Goal: Task Accomplishment & Management: Manage account settings

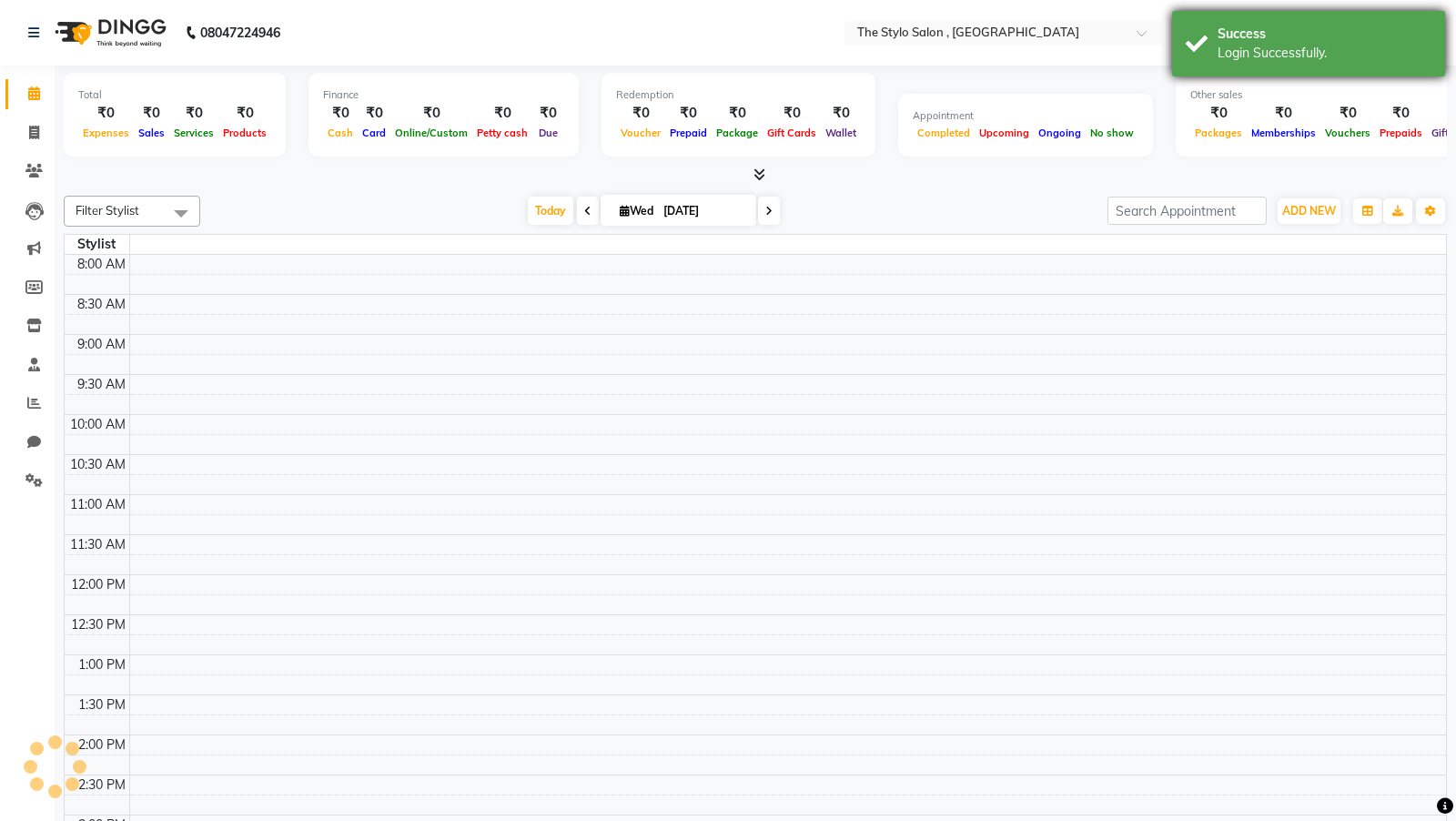
scroll to position [629, 0]
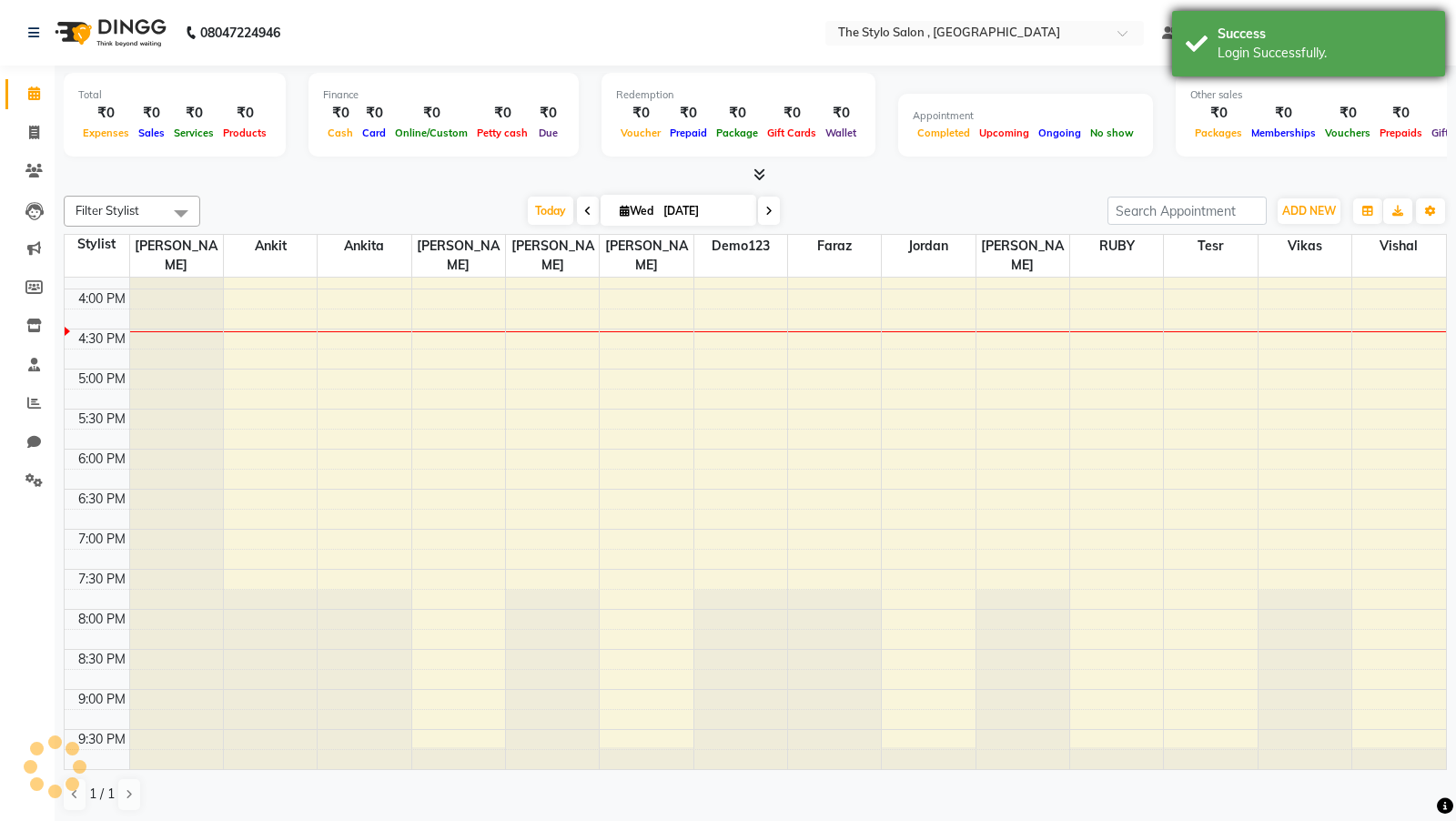
click at [1257, 35] on div "Success" at bounding box center [1325, 34] width 214 height 19
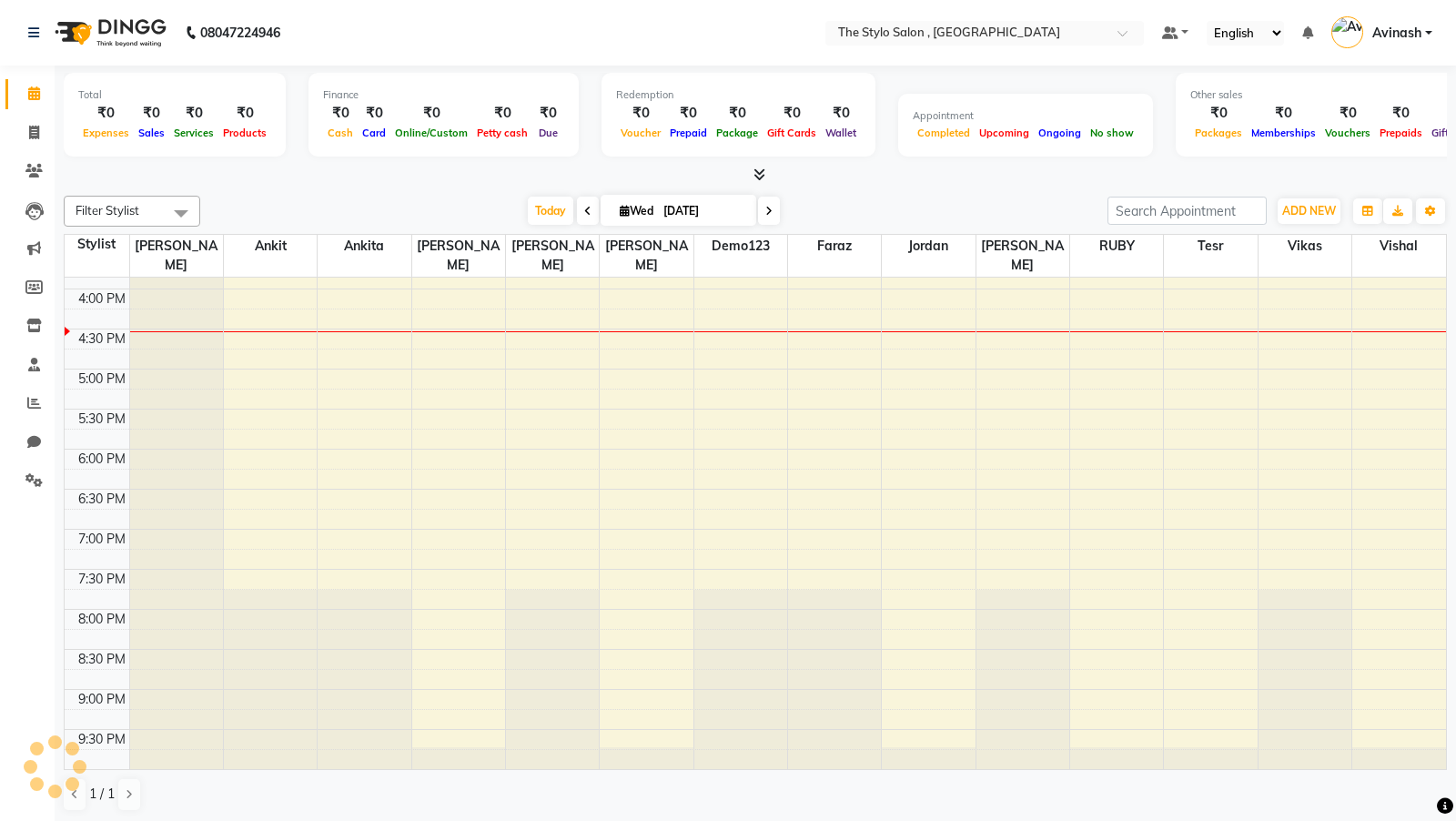
scroll to position [0, 0]
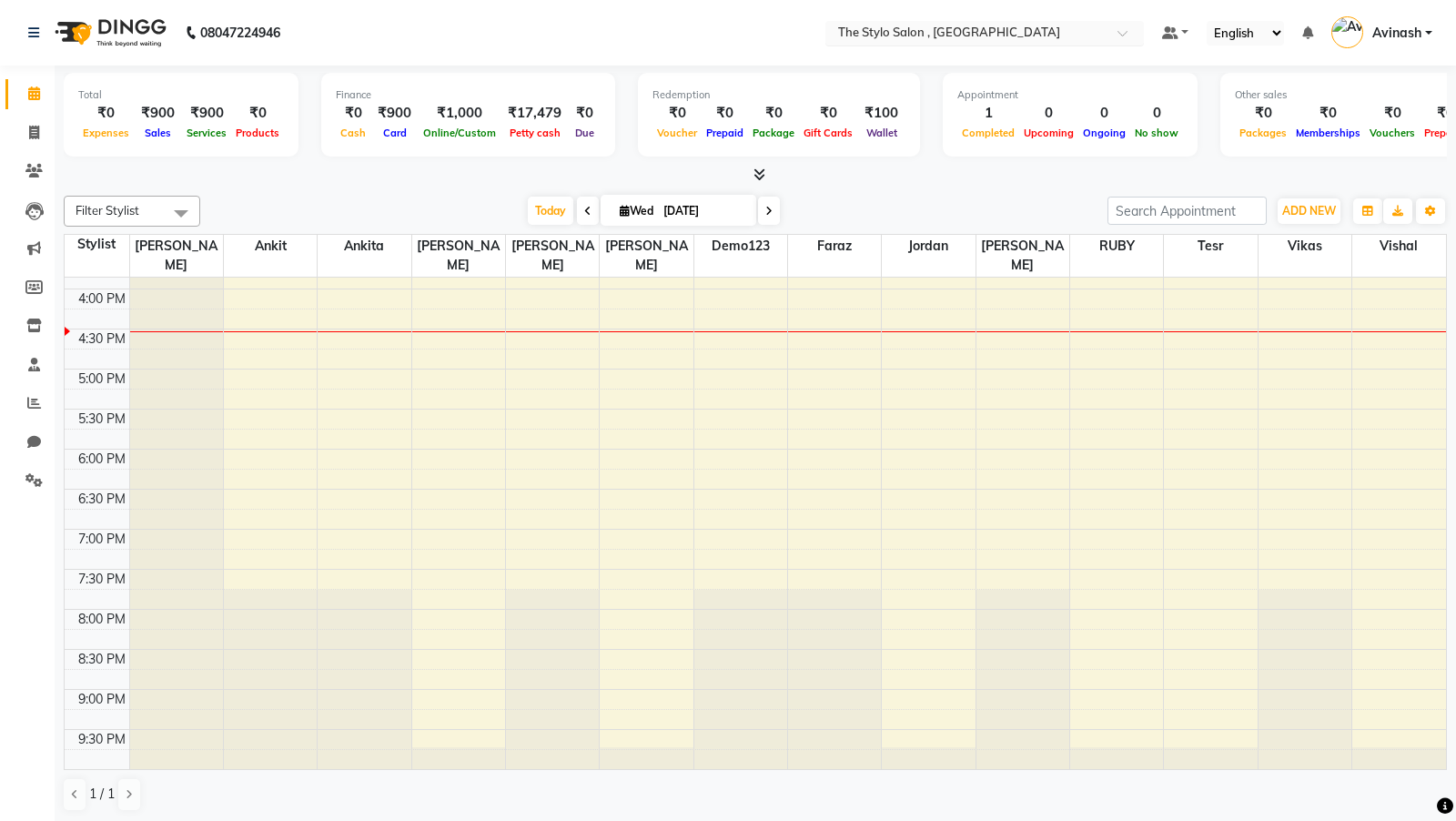
click at [874, 28] on input "text" at bounding box center [966, 34] width 264 height 18
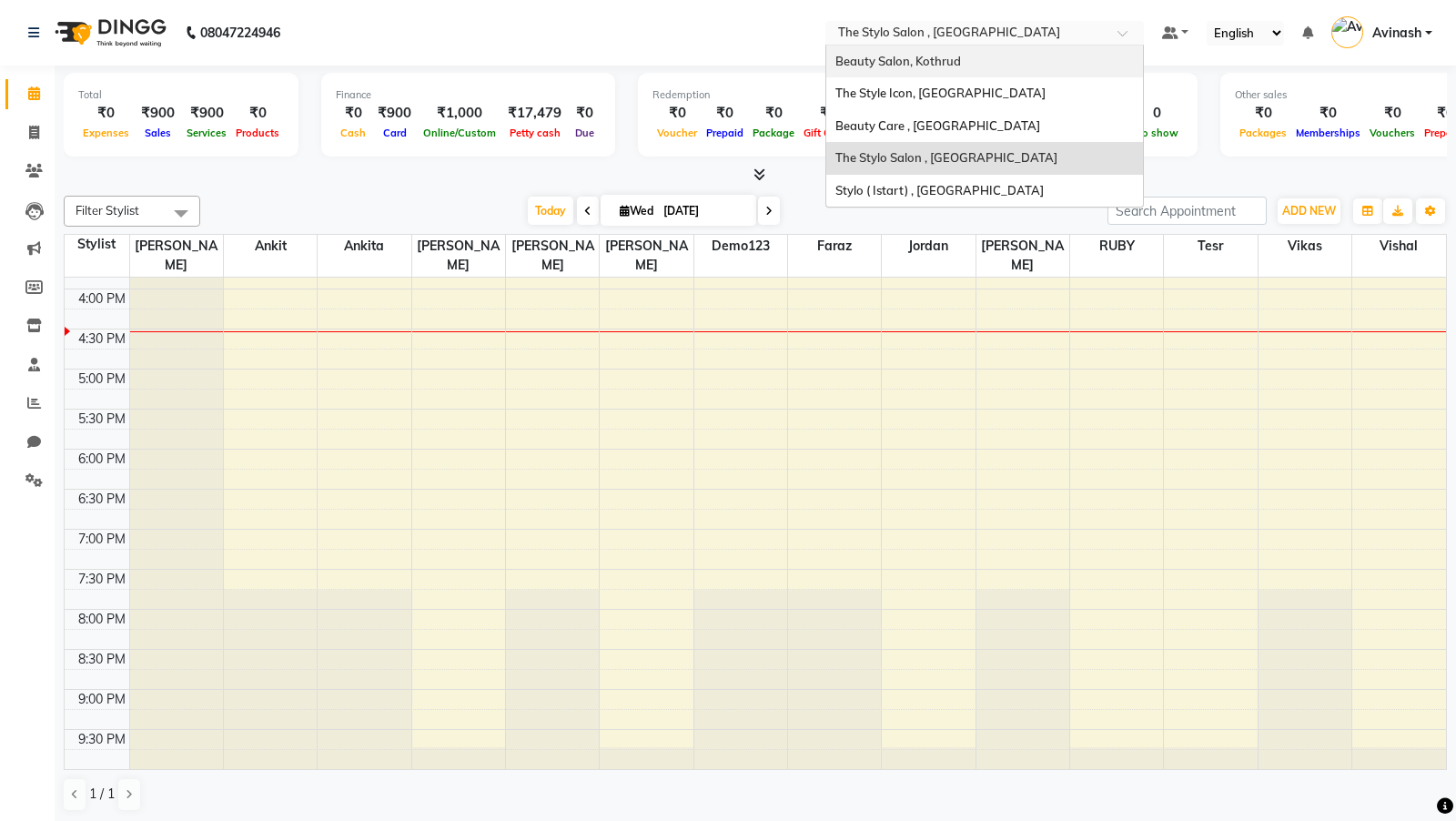
click at [872, 68] on div "Beauty Salon, Kothrud" at bounding box center [985, 62] width 317 height 33
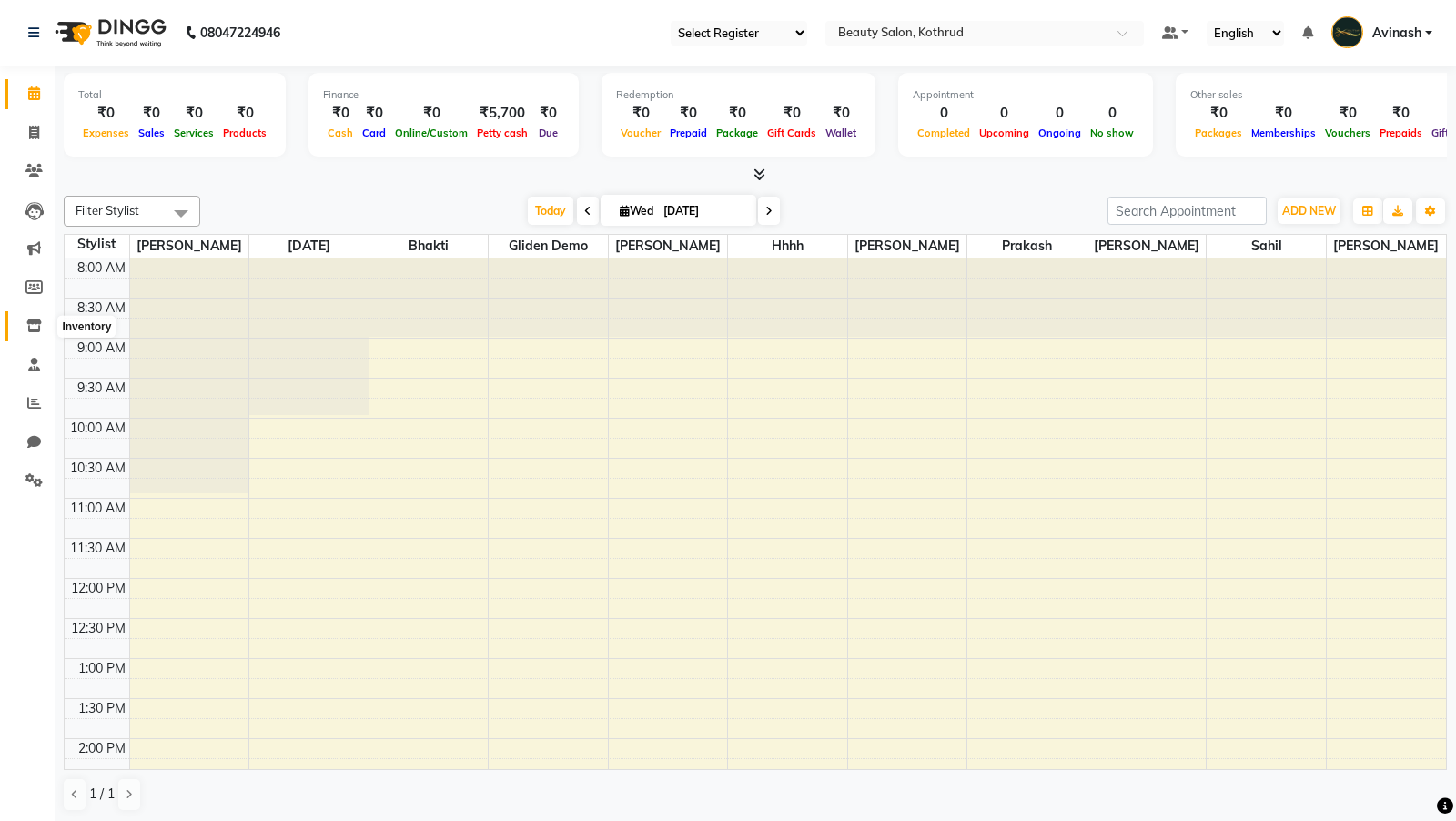
click at [36, 330] on icon at bounding box center [34, 326] width 16 height 14
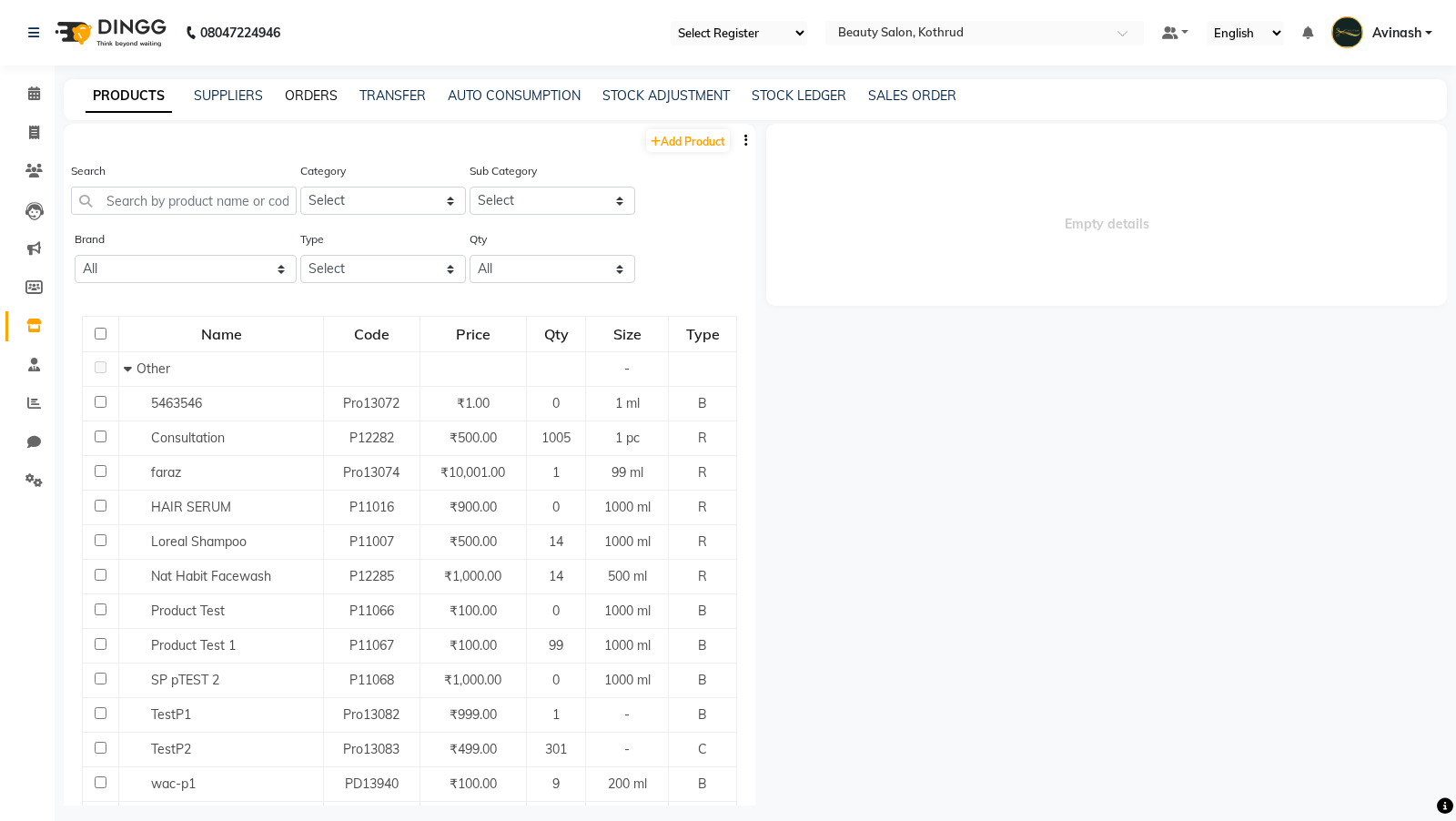
click at [309, 89] on link "ORDERS" at bounding box center [311, 95] width 53 height 17
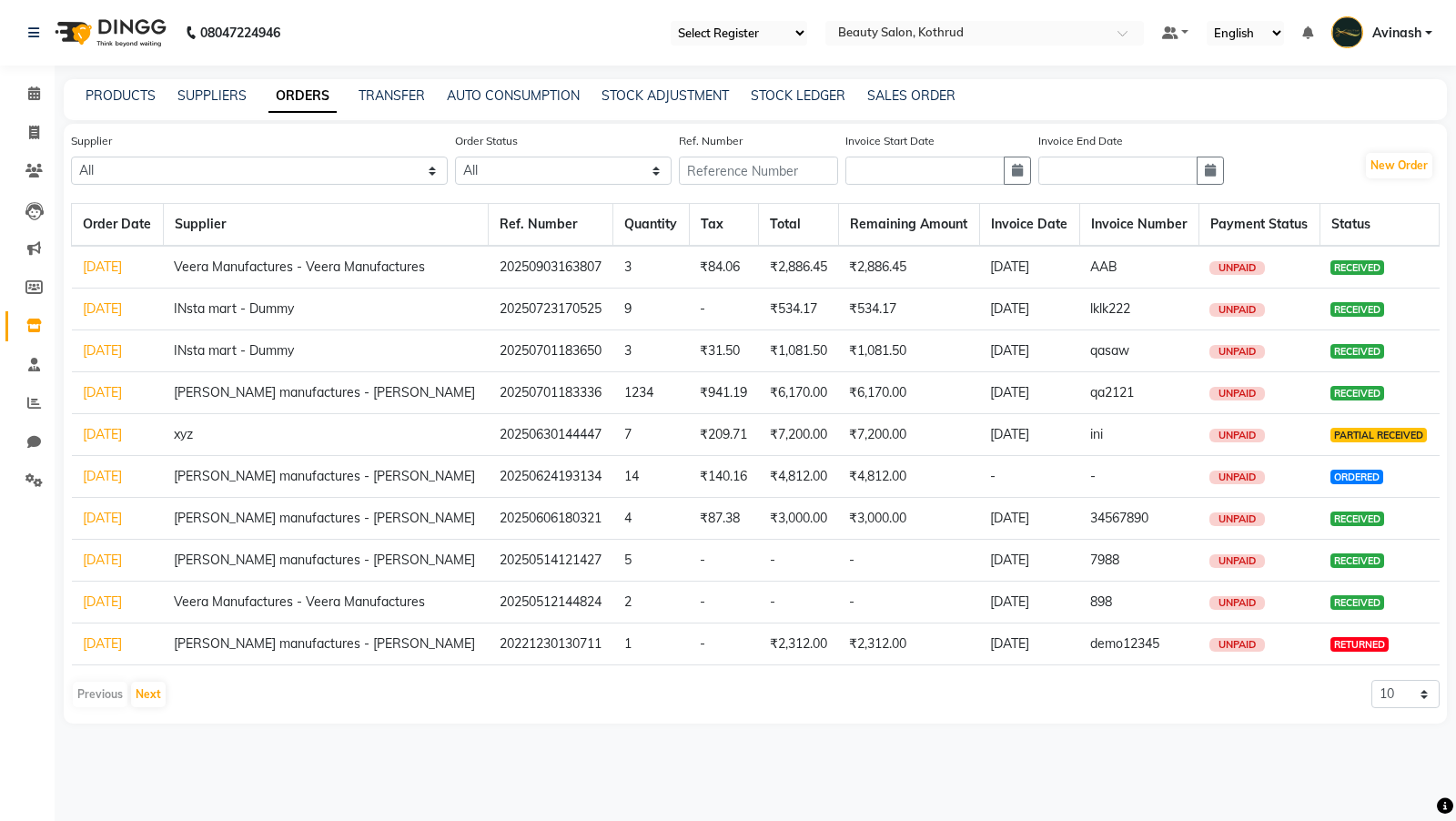
click at [98, 260] on link "[DATE]" at bounding box center [102, 267] width 39 height 17
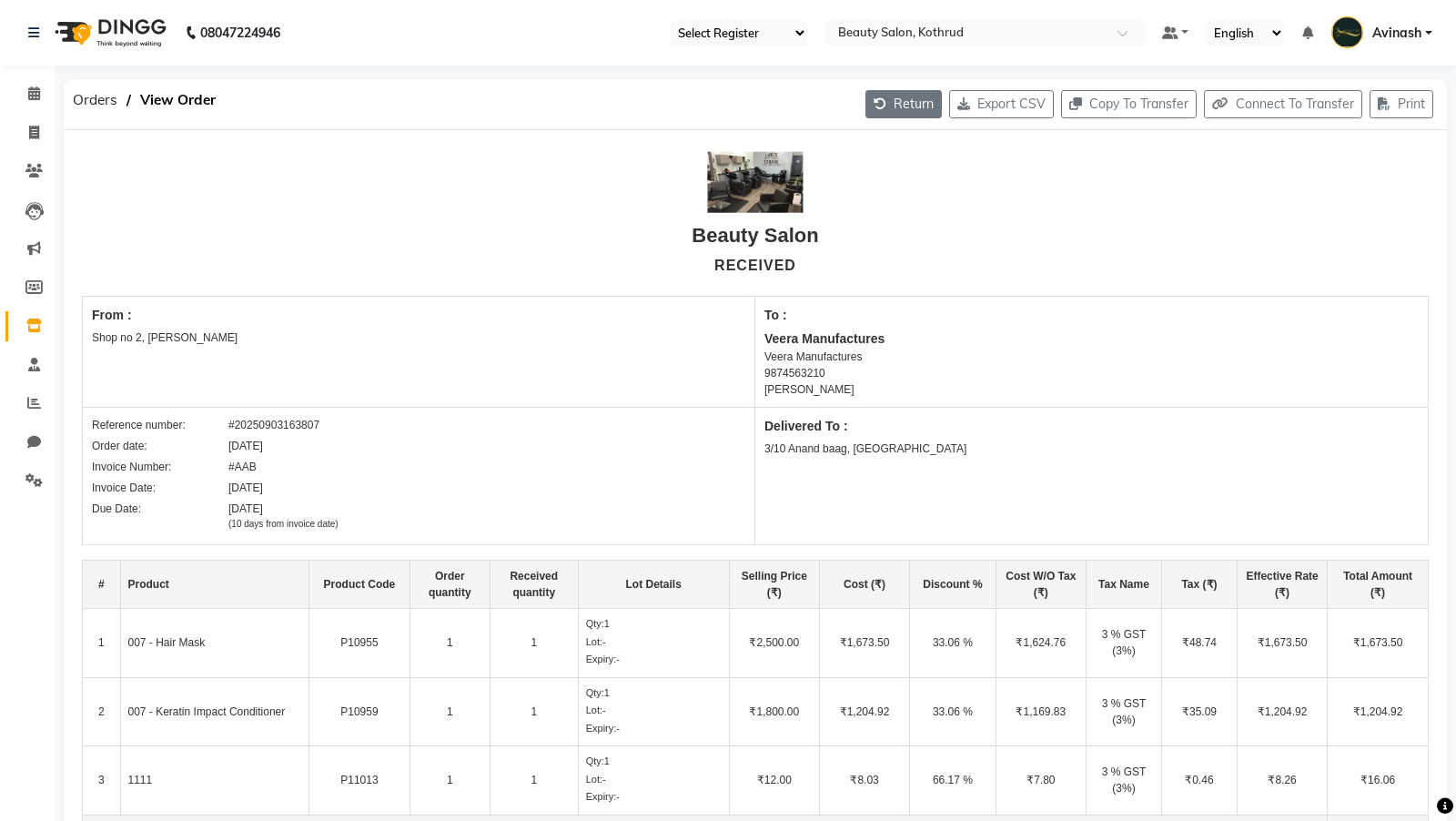
click at [900, 96] on button "Return" at bounding box center [904, 104] width 77 height 28
select select "718"
select select "61"
select select "1595"
select select "true"
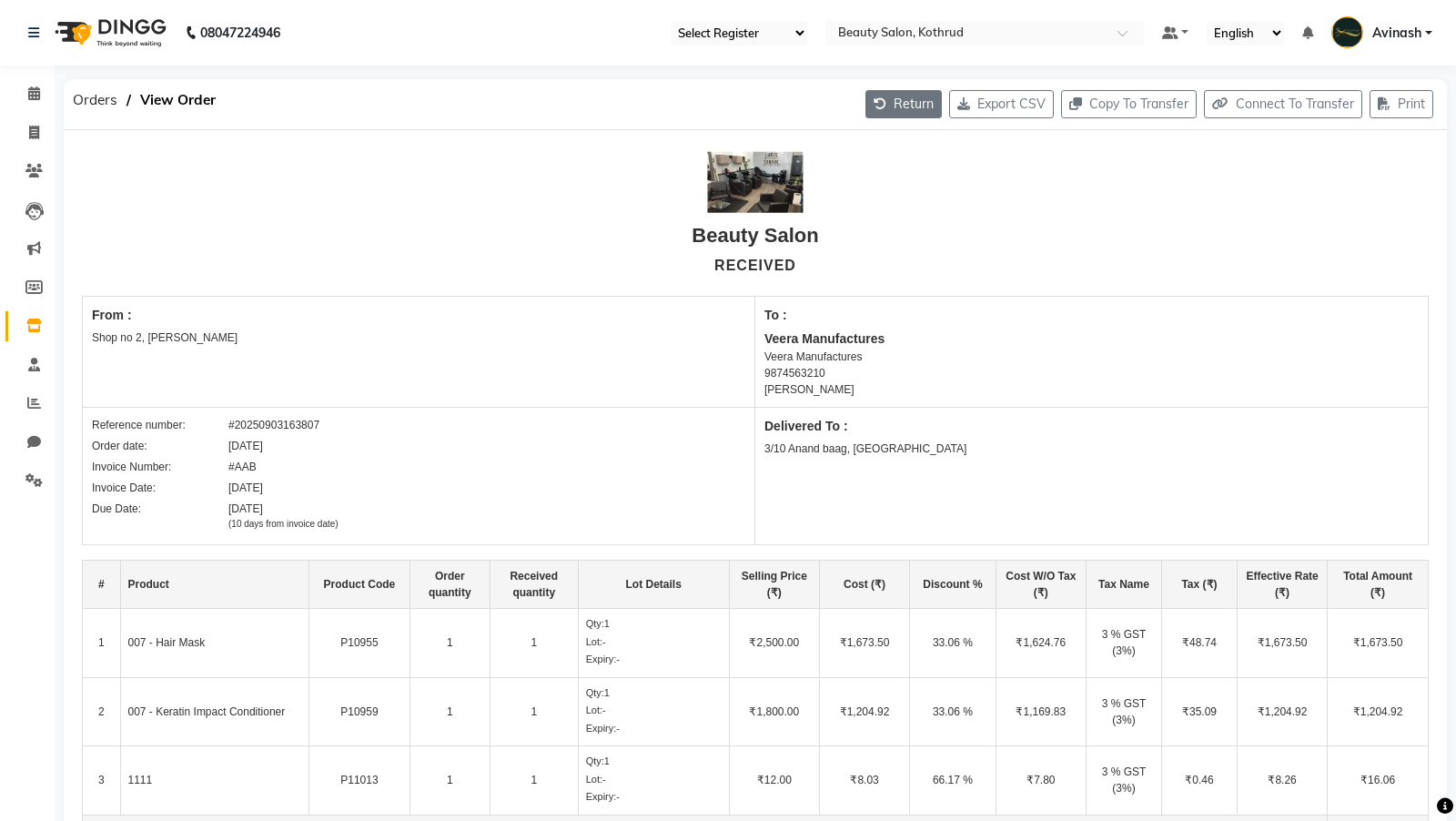
select select "3702"
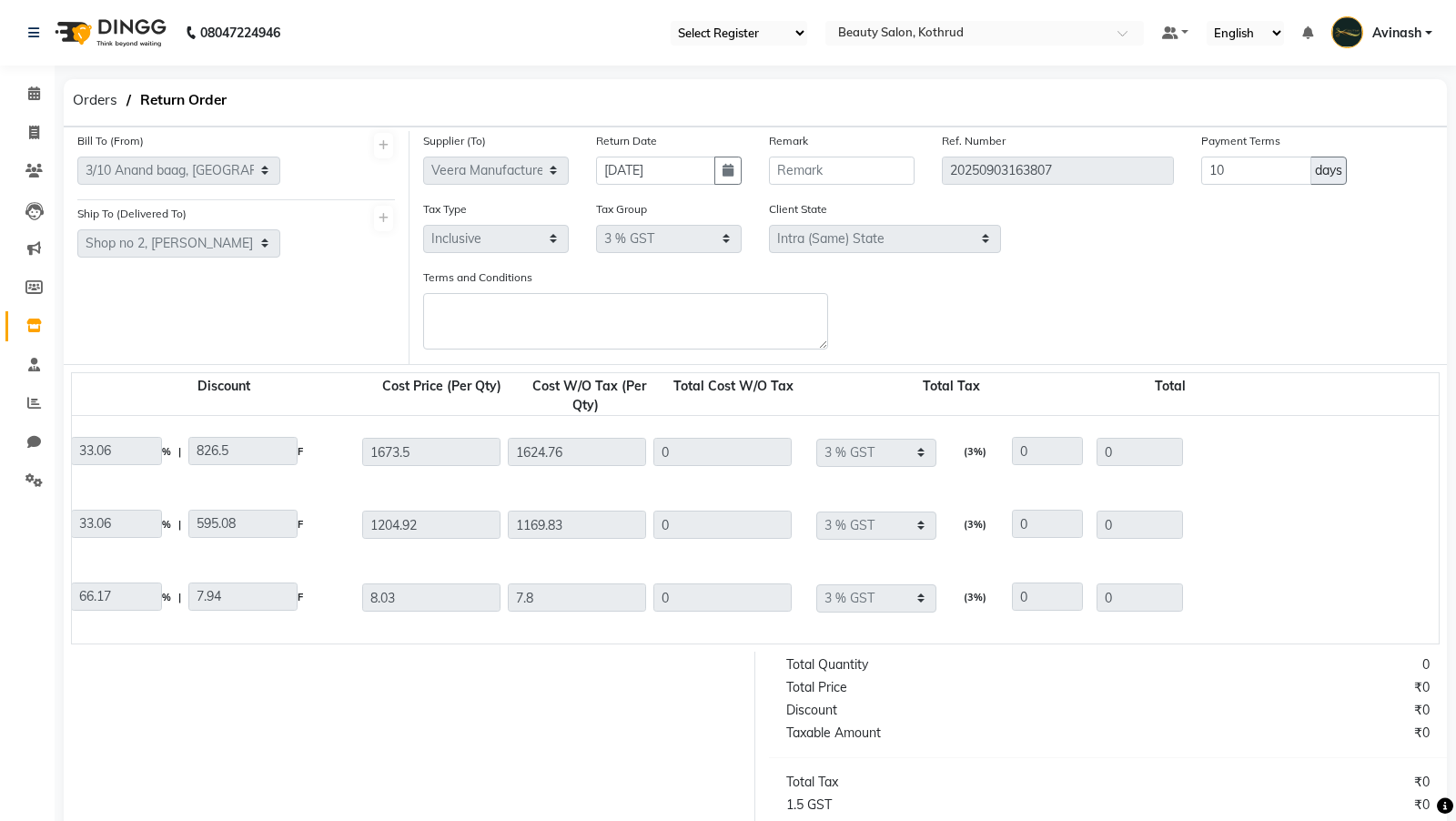
scroll to position [265, 0]
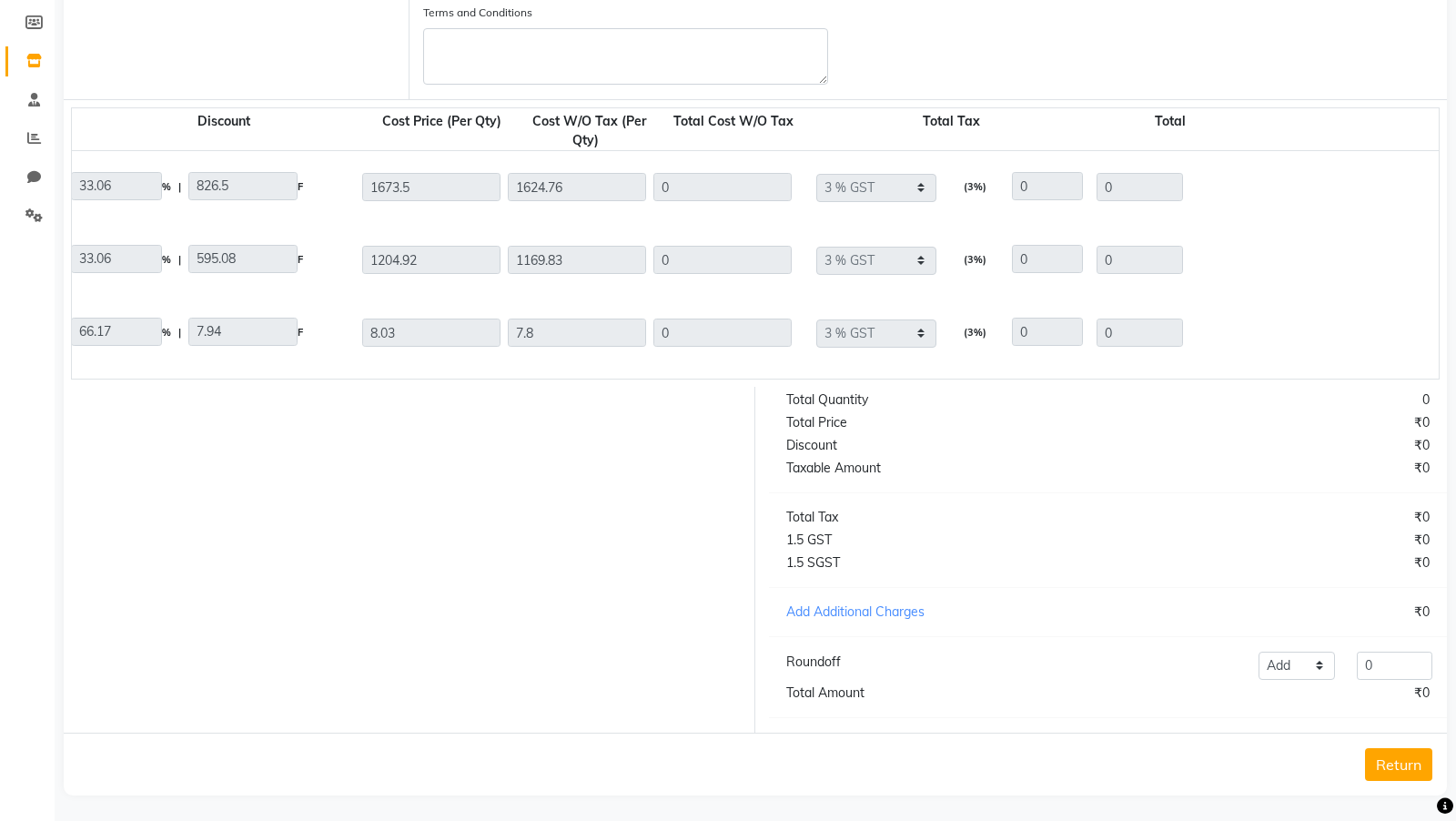
click at [1392, 748] on button "Return" at bounding box center [1399, 765] width 67 height 33
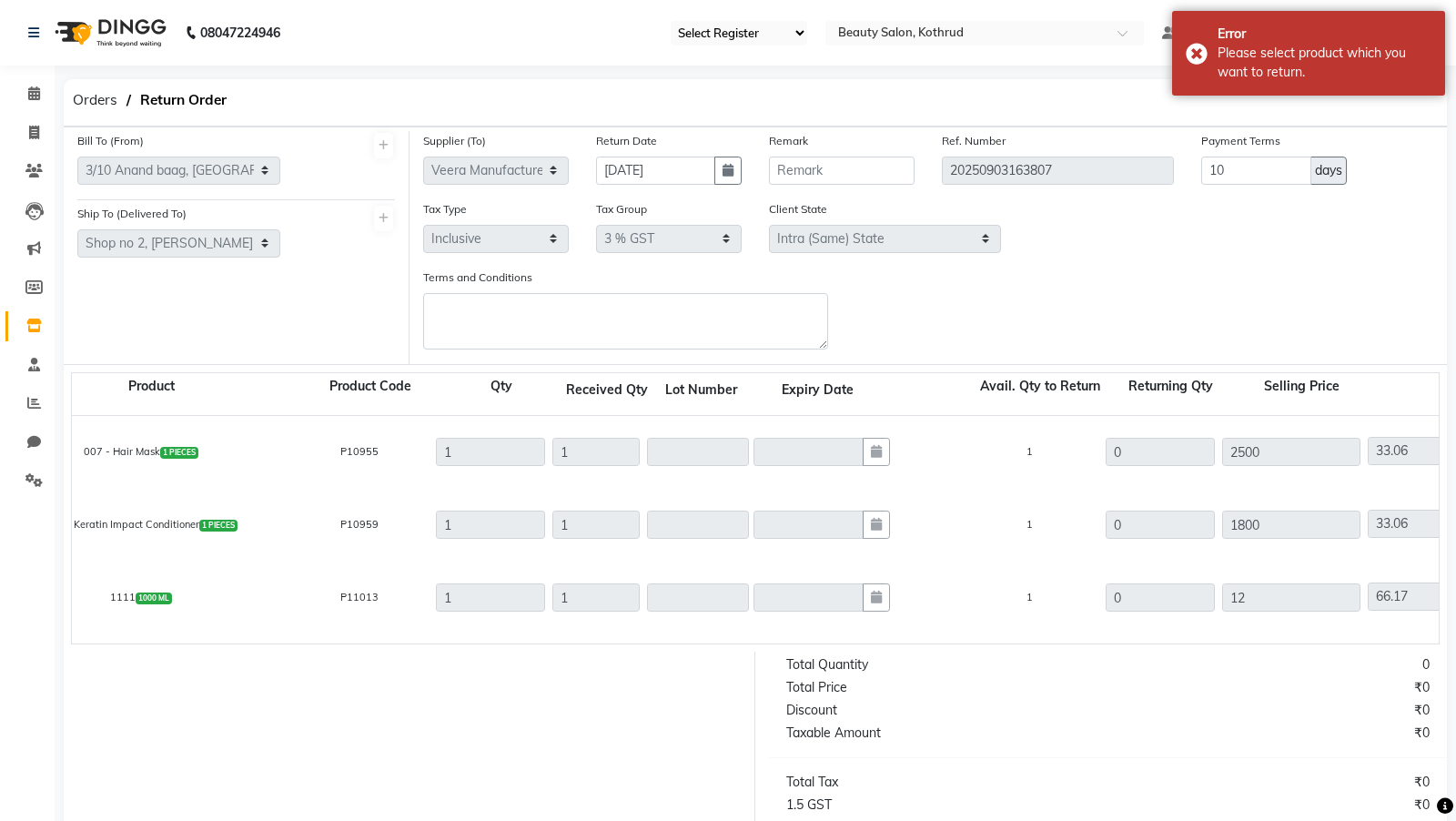
scroll to position [0, 0]
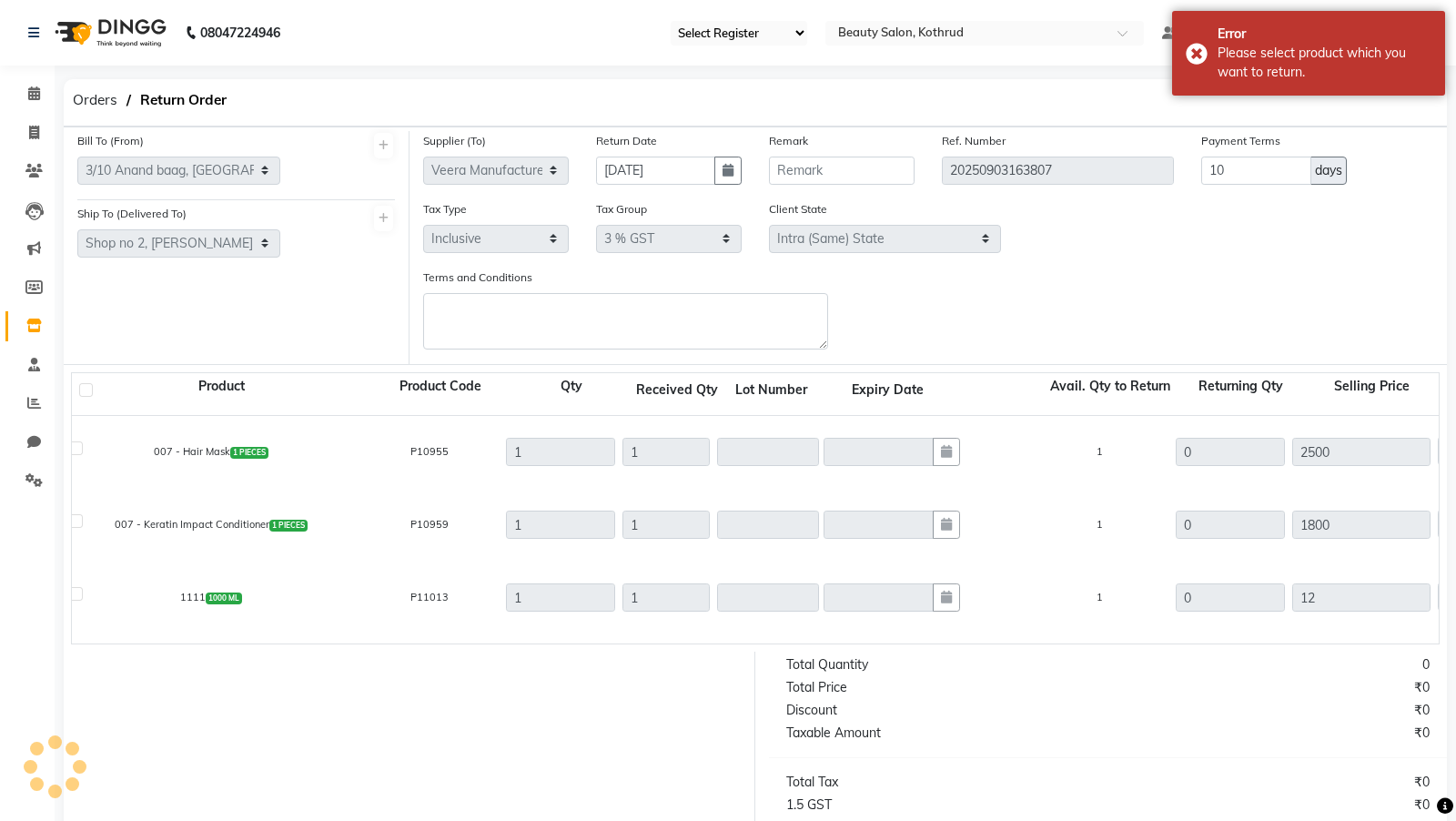
click at [76, 446] on label at bounding box center [76, 448] width 14 height 14
click at [76, 446] on input "checkbox" at bounding box center [75, 451] width 12 height 12
checkbox input "true"
type input "1"
type input "1624.76"
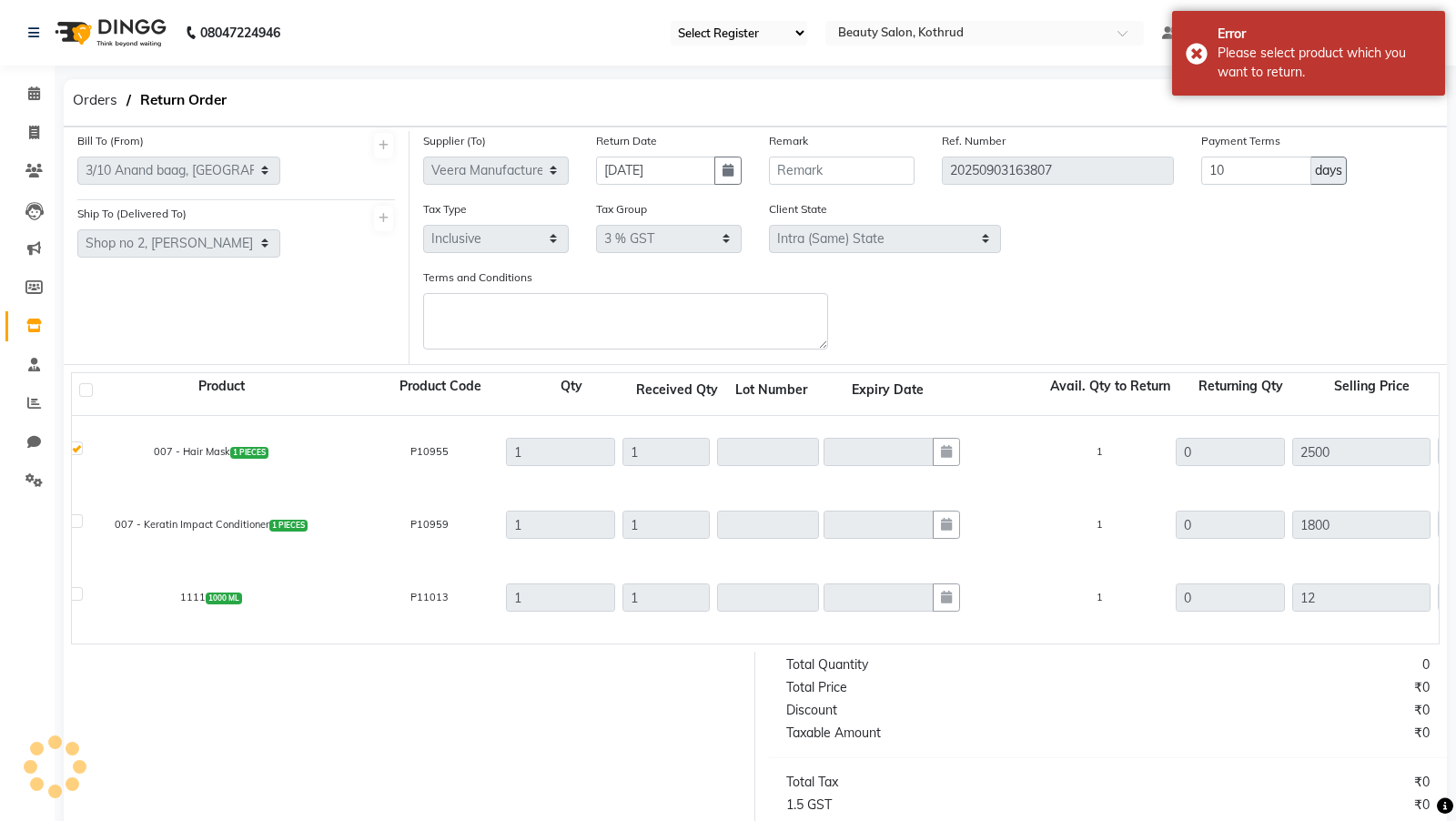
type input "1624.76"
type input "48.74"
type input "1673.5"
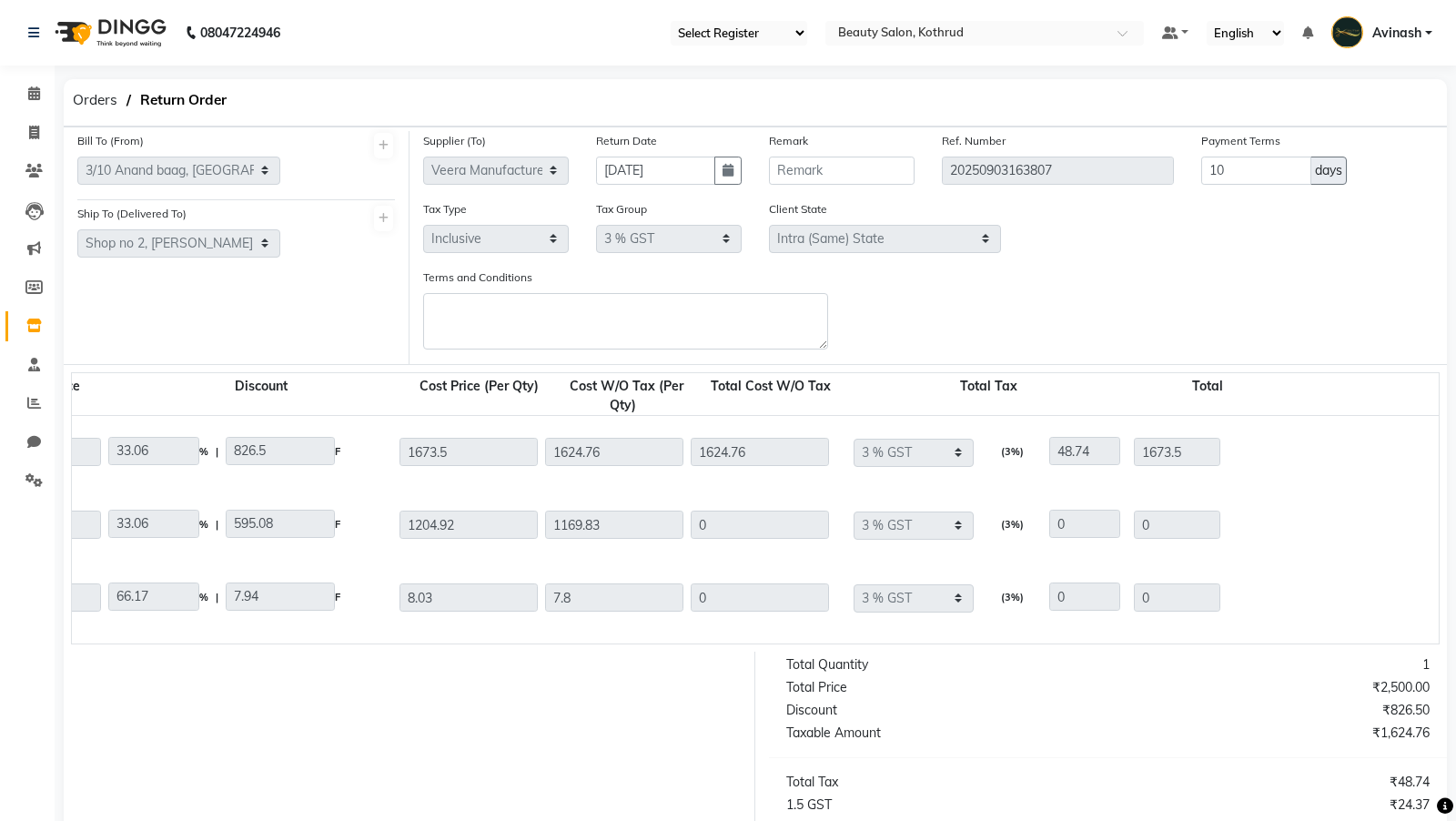
scroll to position [0, 1367]
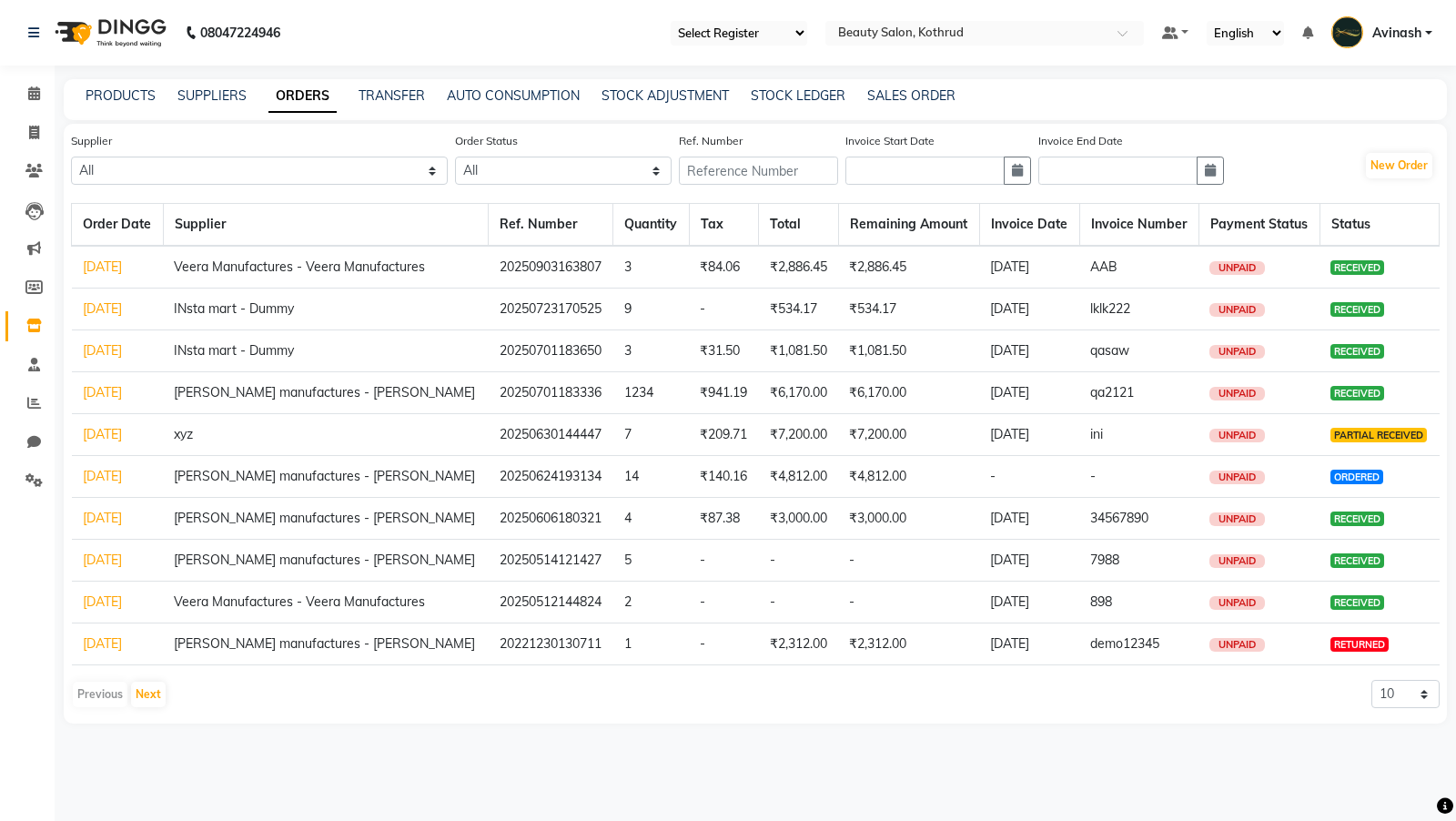
click at [96, 268] on link "[DATE]" at bounding box center [102, 267] width 39 height 17
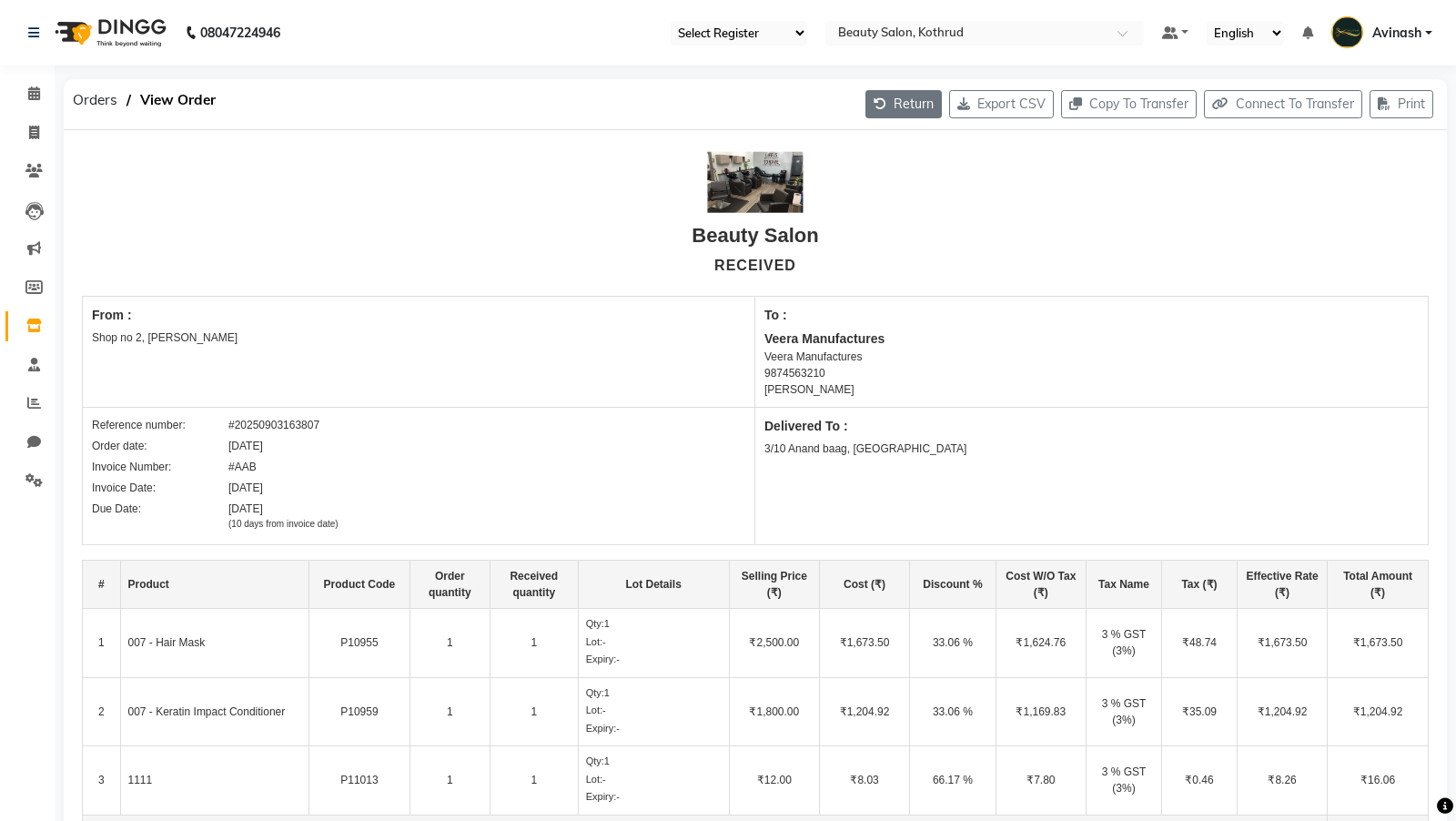
click at [891, 97] on button "Return" at bounding box center [904, 104] width 77 height 28
select select "718"
select select "61"
select select "1595"
select select "true"
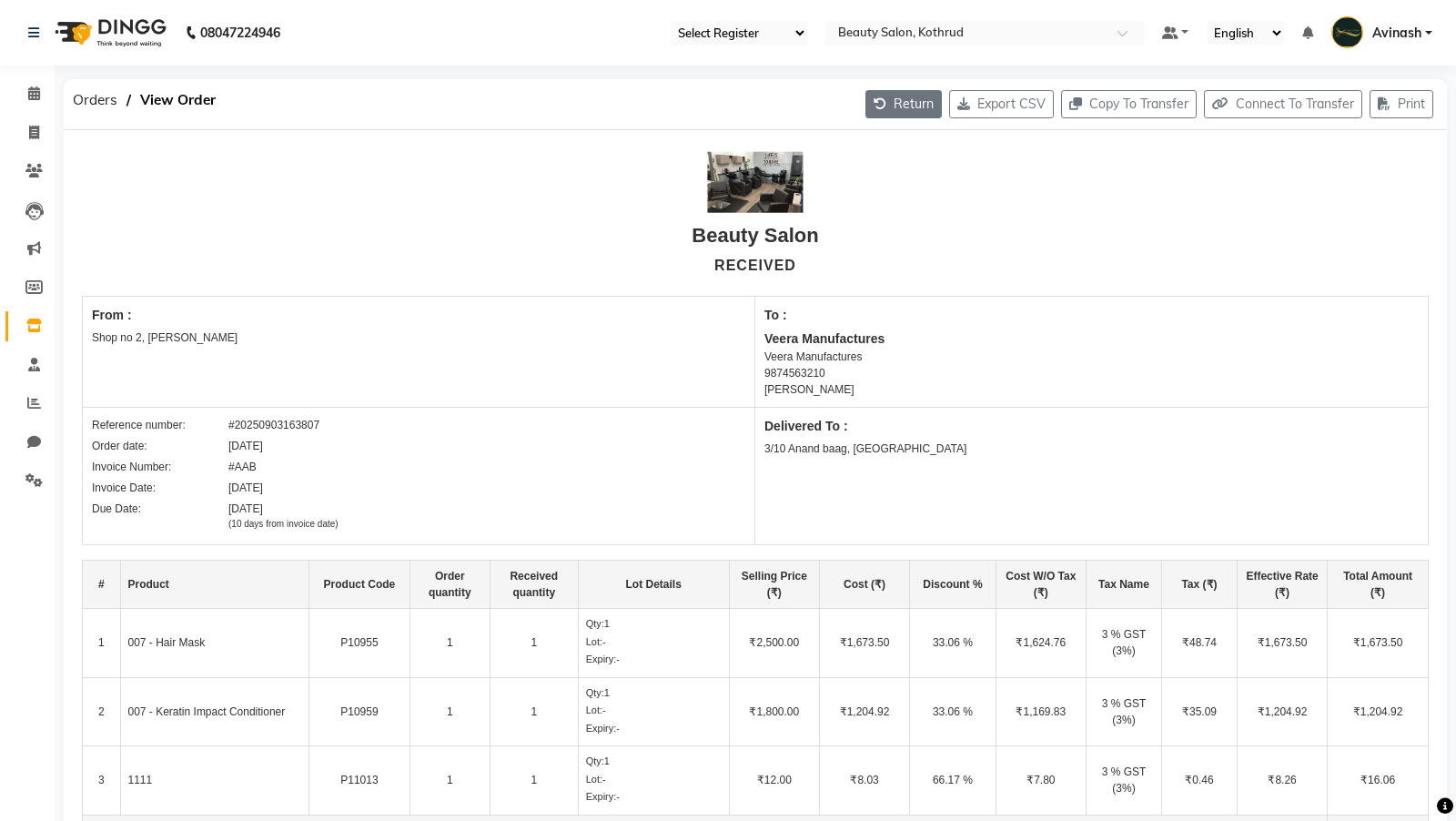
select select "3702"
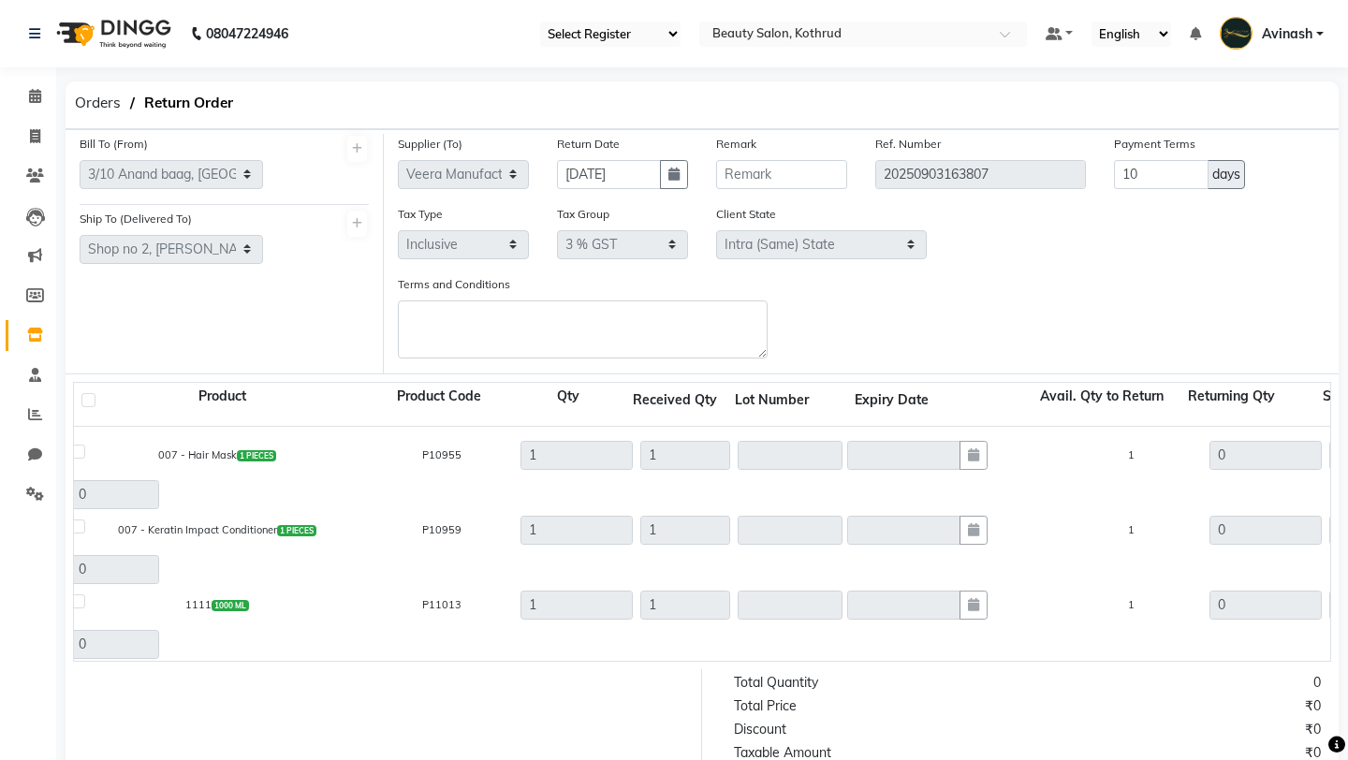
click at [76, 451] on label at bounding box center [78, 452] width 14 height 14
click at [76, 451] on input "checkbox" at bounding box center [77, 454] width 12 height 12
checkbox input "true"
type input "1"
type input "1624.76"
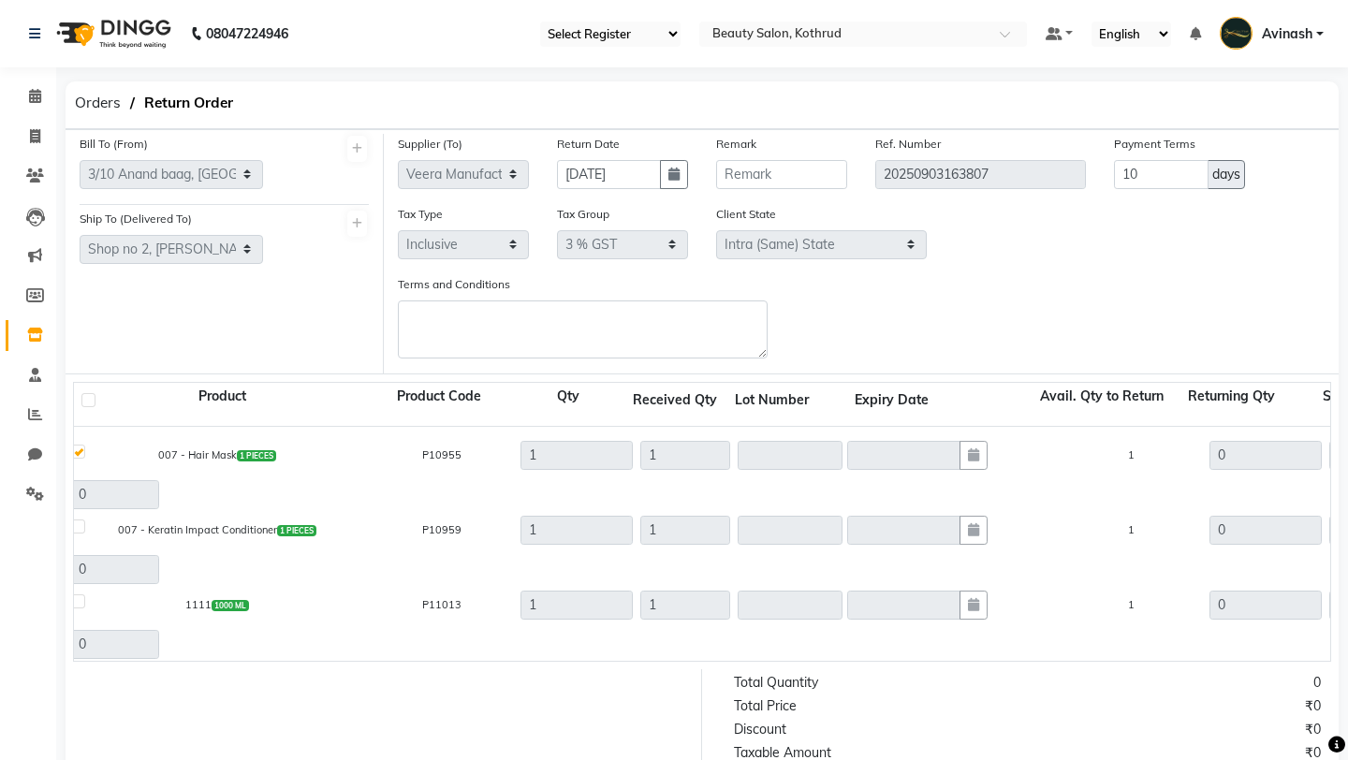
type input "1624.76"
type input "48.74"
type input "1673.5"
click at [81, 533] on label at bounding box center [78, 526] width 14 height 14
click at [81, 533] on input "checkbox" at bounding box center [77, 529] width 12 height 12
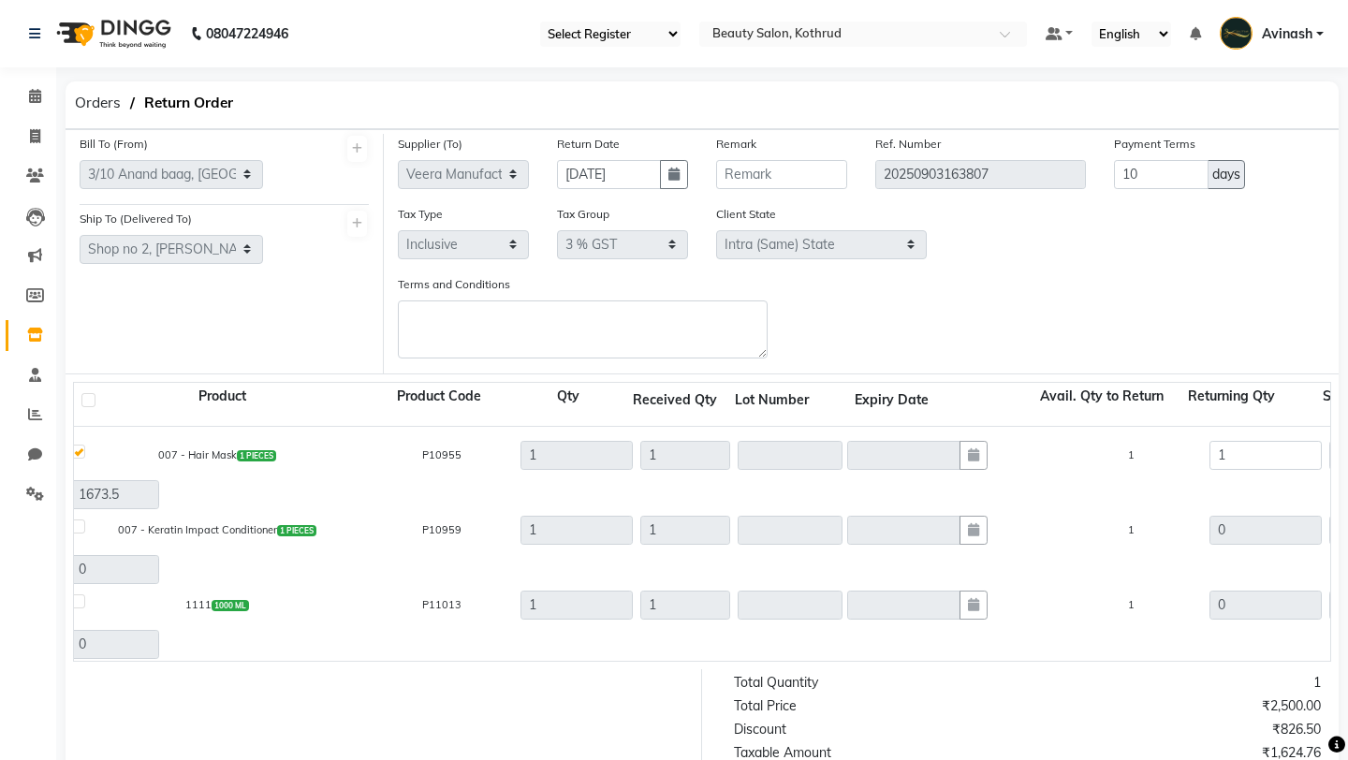
checkbox input "true"
type input "1"
type input "1169.83"
type input "35.09"
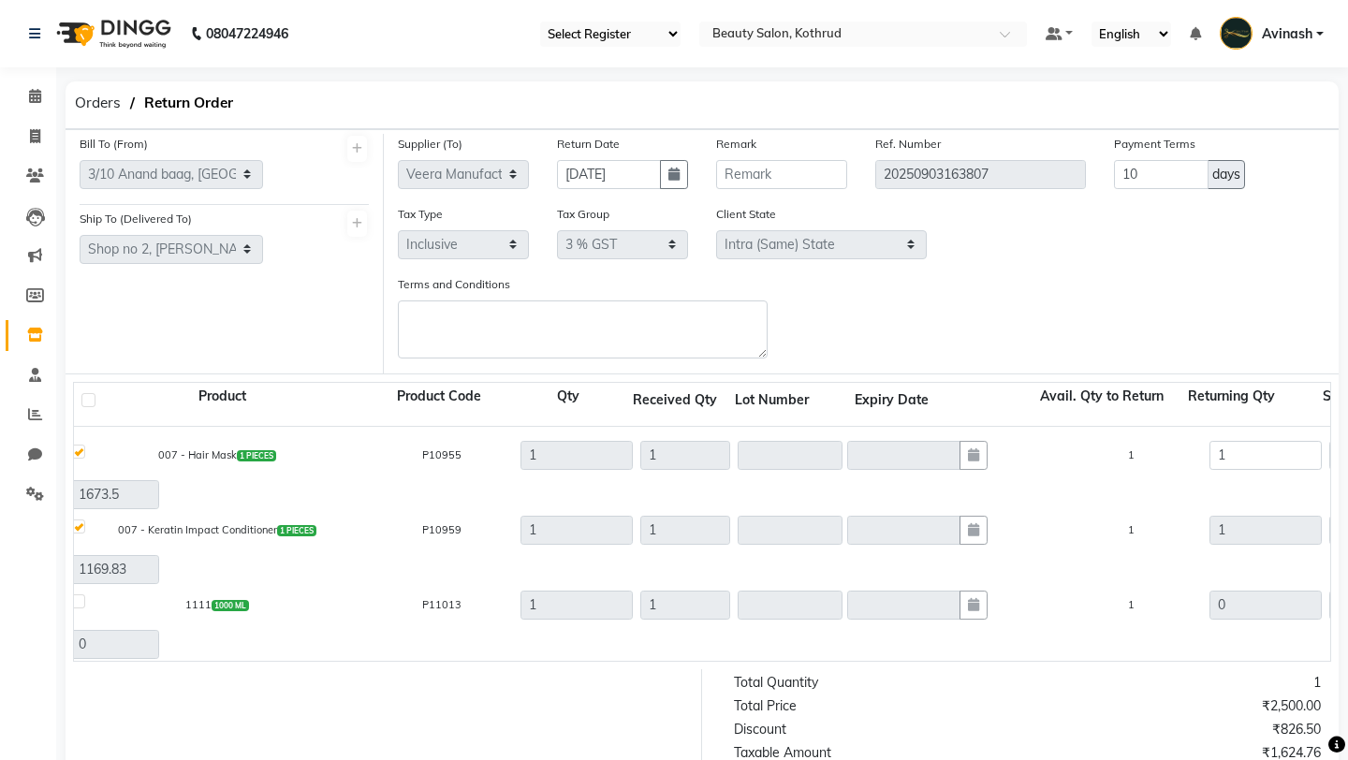
type input "1204.92"
click at [86, 599] on div "1111 1000 ML" at bounding box center [216, 605] width 299 height 38
click at [71, 599] on form "Bill To (From) Select Address Shop no 3, Somnath Nagar Sushama (Shop) 3/10 Anan…" at bounding box center [702, 609] width 1273 height 960
click at [78, 603] on label at bounding box center [78, 601] width 14 height 14
click at [78, 603] on input "checkbox" at bounding box center [77, 604] width 12 height 12
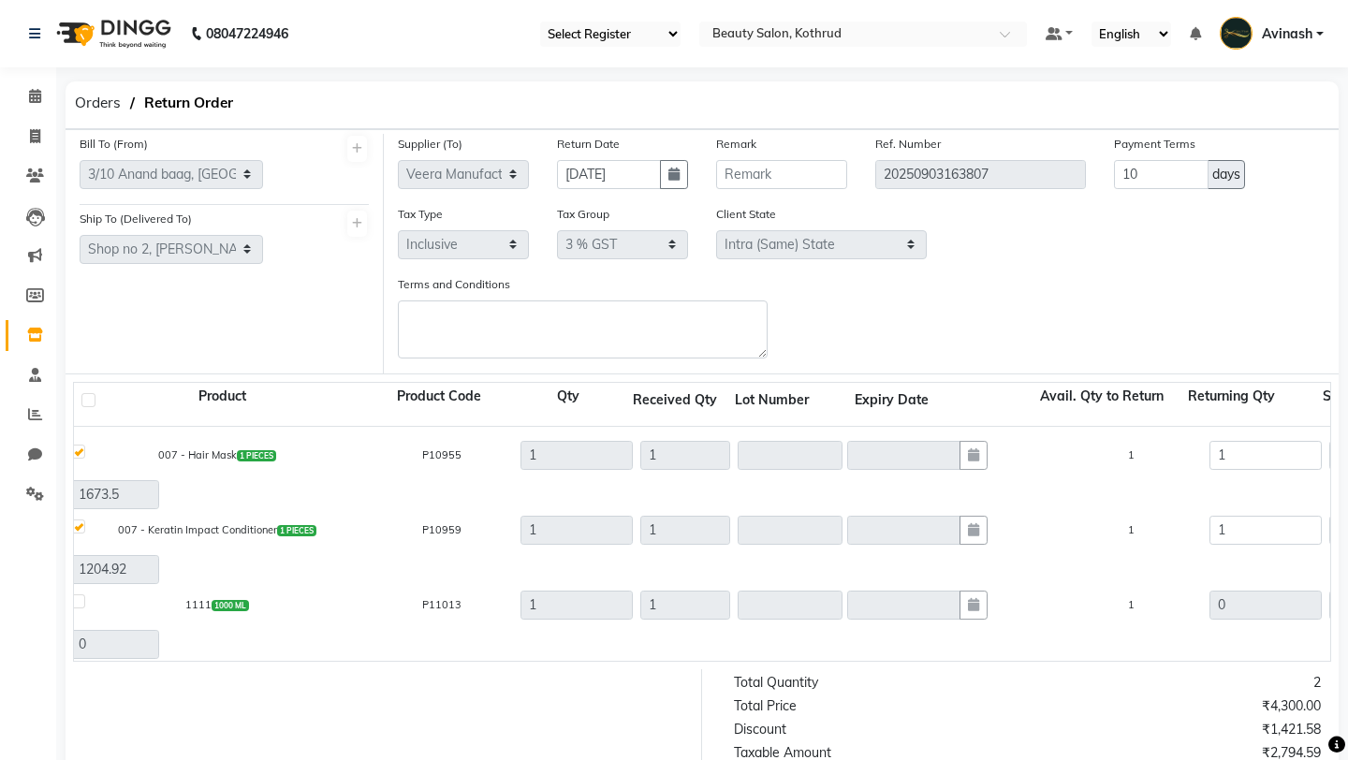
checkbox input "true"
type input "1"
type input "7.8"
type input "0.23"
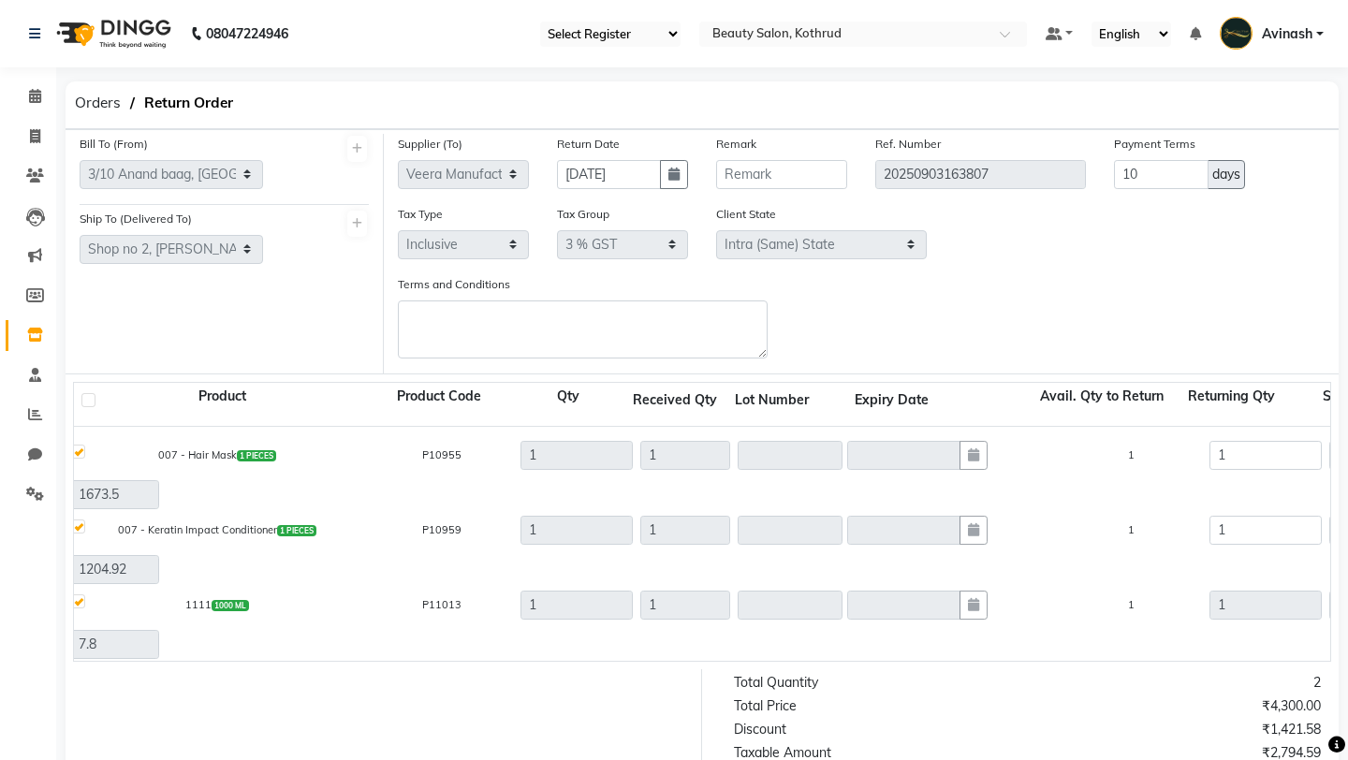
type input "8.03"
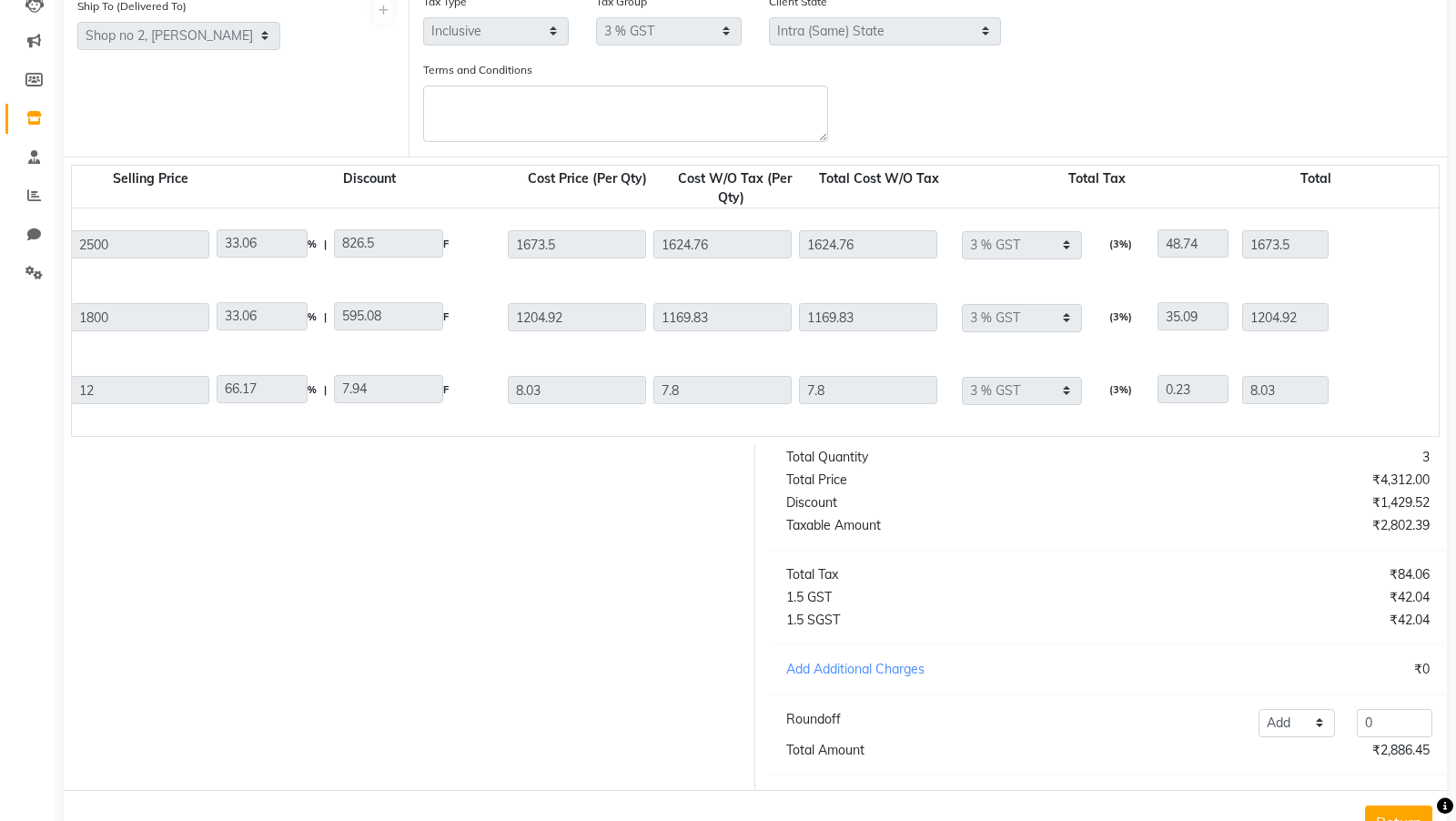
scroll to position [265, 0]
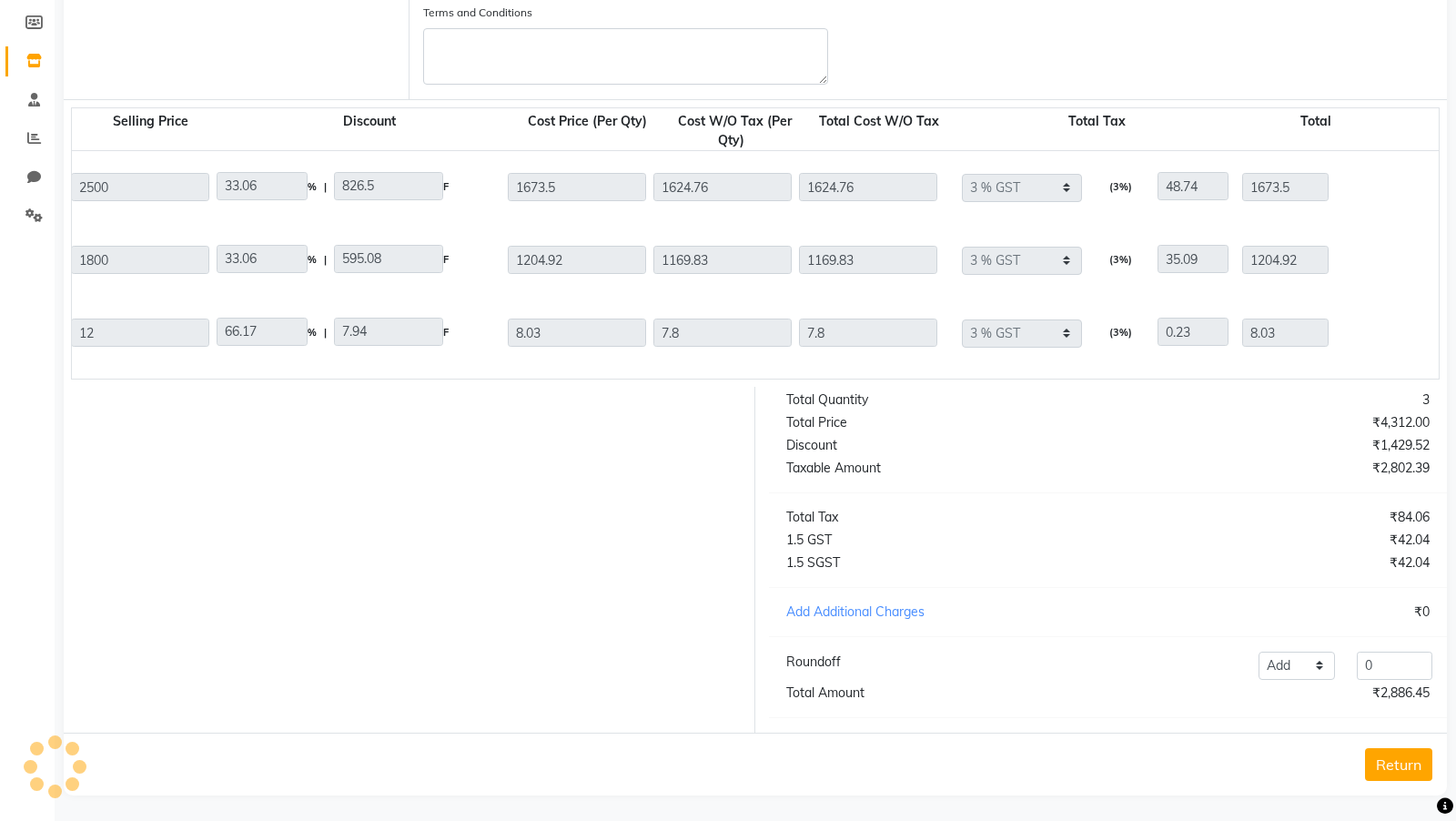
click at [1403, 763] on button "Return" at bounding box center [1399, 765] width 67 height 33
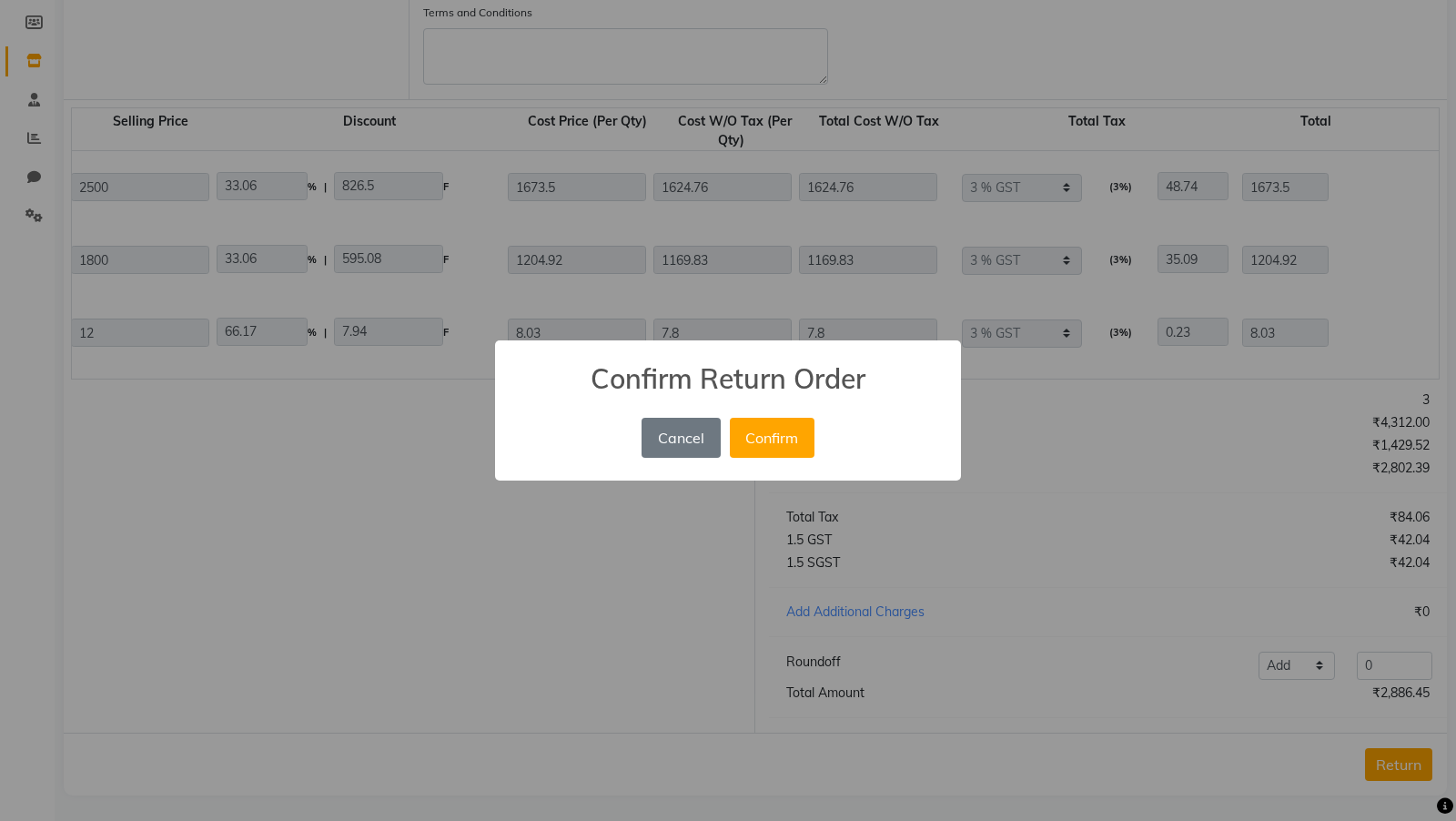
click at [730, 418] on button "Confirm" at bounding box center [772, 438] width 85 height 40
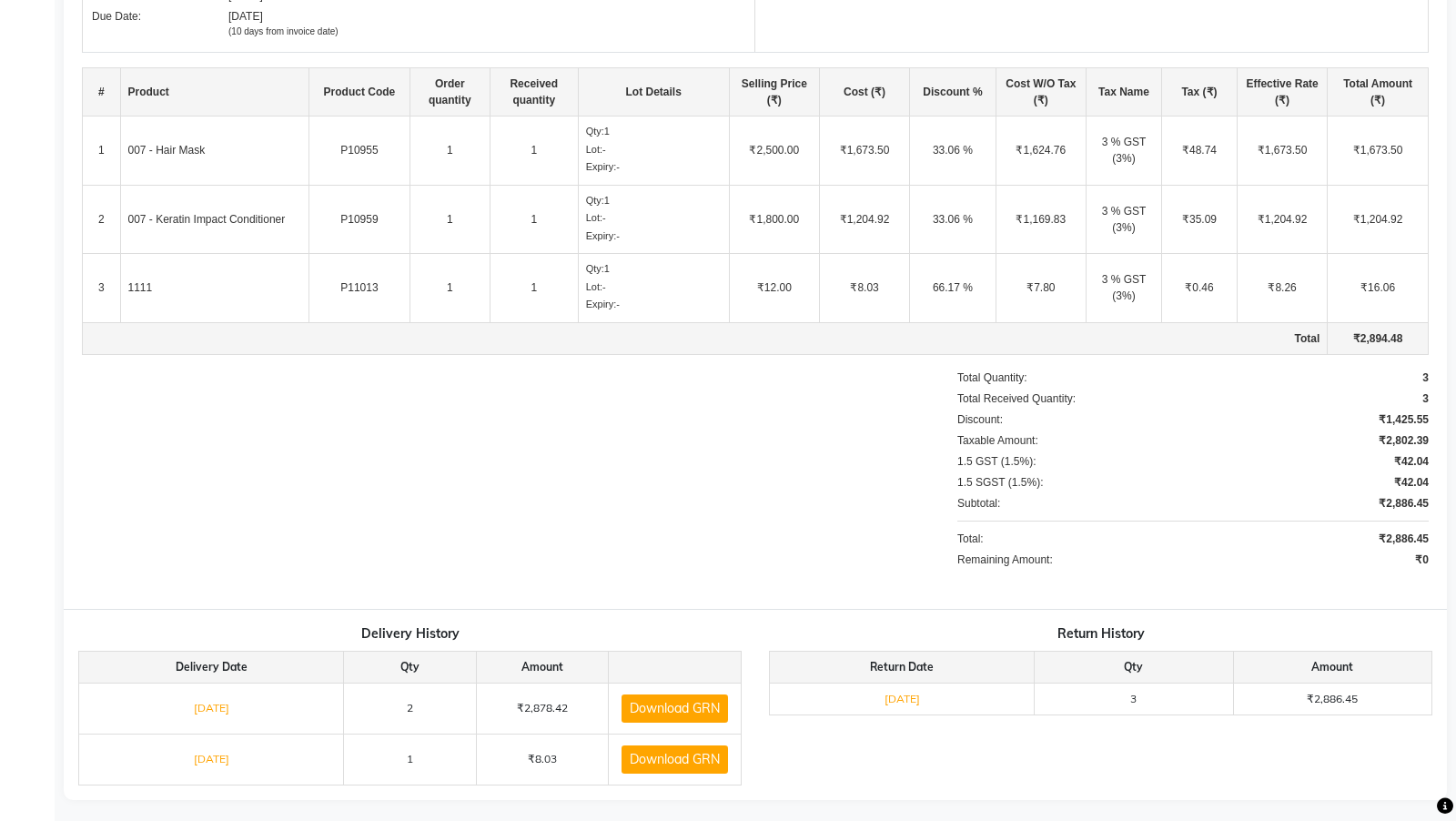
scroll to position [0, 0]
